Goal: Find specific page/section: Find specific page/section

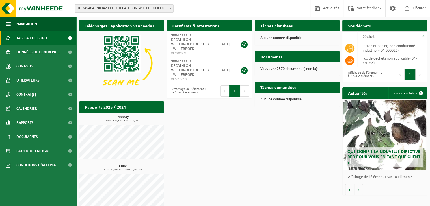
click at [129, 10] on span "10-749484 - 9004200010 DECATHLON WILLEBROEK LOGISTIEK - WILLEBROEK" at bounding box center [124, 9] width 98 height 8
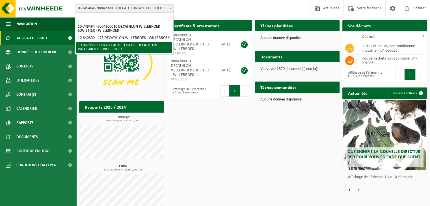
select select "154029"
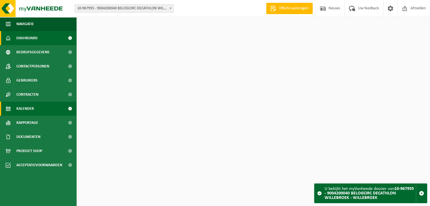
click at [25, 109] on span "Kalender" at bounding box center [25, 109] width 18 height 14
